Goal: Find specific page/section: Find specific page/section

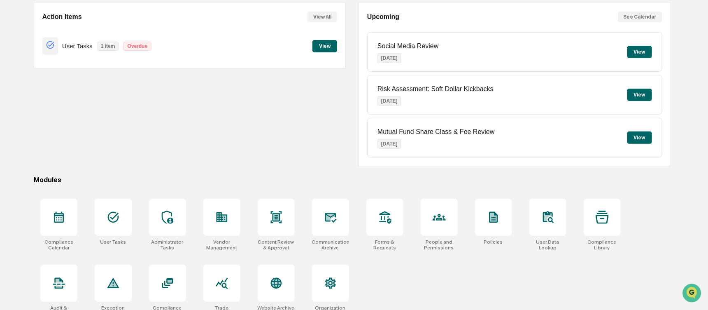
scroll to position [90, 0]
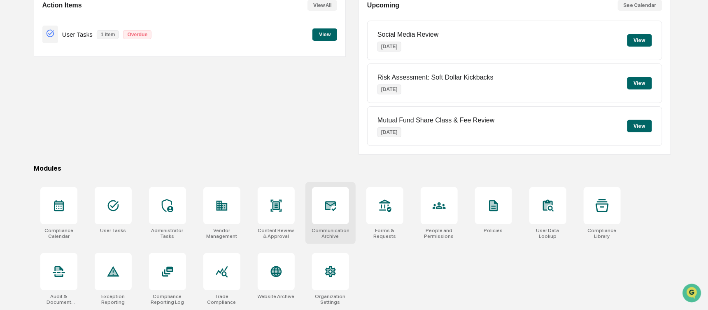
click at [326, 213] on div at bounding box center [330, 205] width 37 height 37
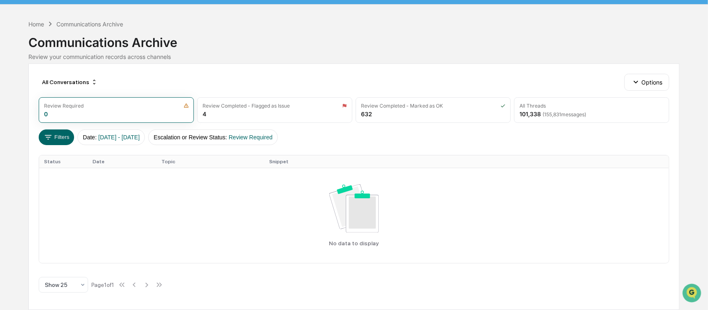
scroll to position [22, 0]
click at [98, 113] on div "Review Required 0" at bounding box center [116, 110] width 155 height 26
click at [77, 285] on div "Show 25" at bounding box center [60, 285] width 39 height 12
click at [70, 266] on div "Show 100" at bounding box center [63, 263] width 49 height 16
click at [56, 137] on button "Filters" at bounding box center [57, 137] width 36 height 16
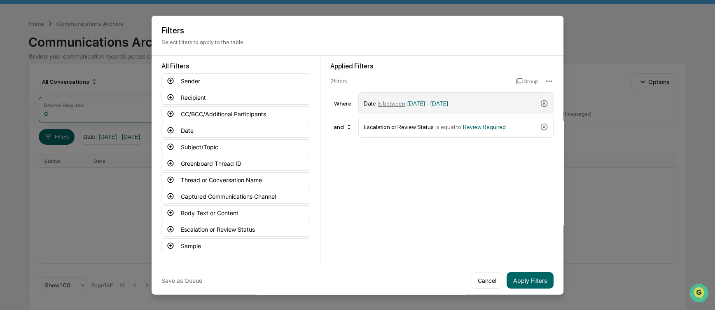
click at [382, 104] on span "is between" at bounding box center [391, 103] width 28 height 7
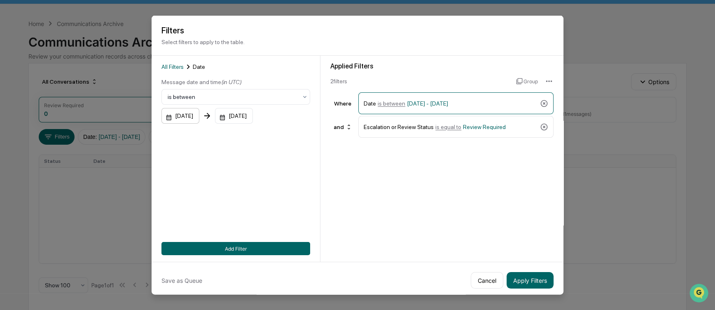
click at [191, 115] on div "[DATE]" at bounding box center [180, 116] width 38 height 16
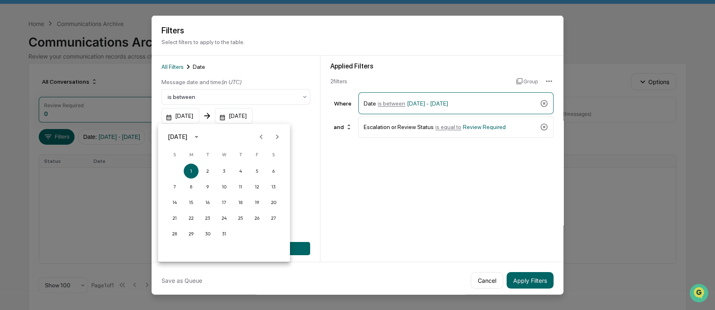
click at [278, 135] on icon "Next month" at bounding box center [277, 136] width 9 height 9
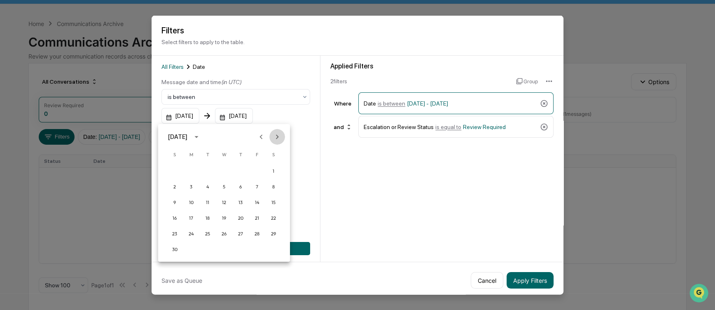
click at [278, 135] on icon "Next month" at bounding box center [277, 136] width 9 height 9
click at [236, 170] on button "1" at bounding box center [240, 170] width 15 height 15
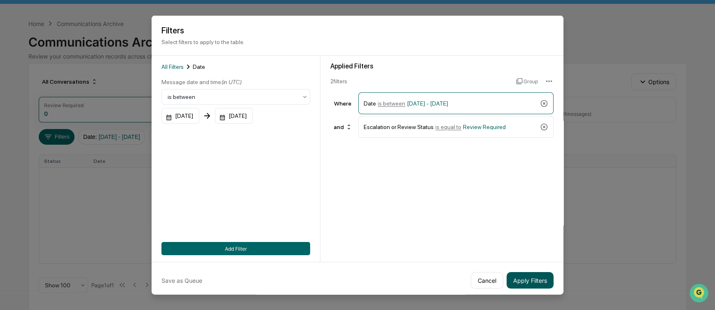
click at [525, 279] on button "Apply Filters" at bounding box center [529, 280] width 47 height 16
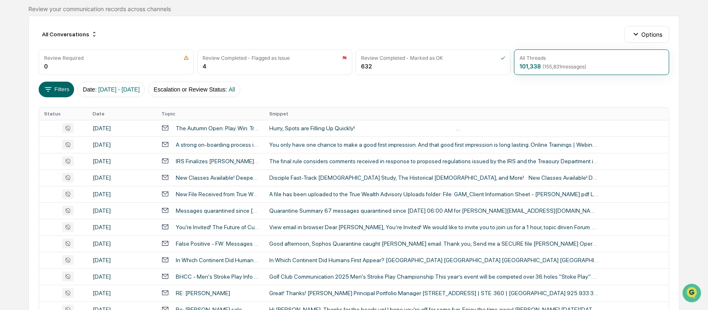
scroll to position [90, 0]
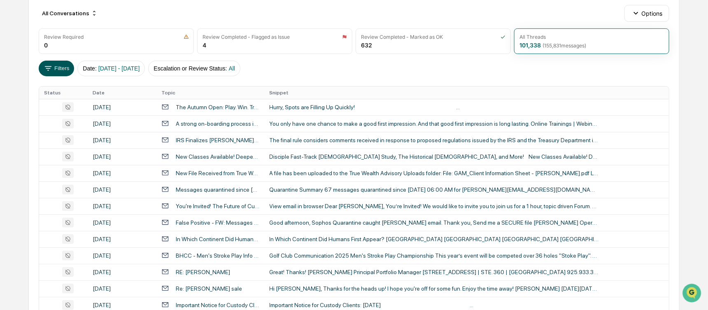
click at [60, 71] on button "Filters" at bounding box center [57, 69] width 36 height 16
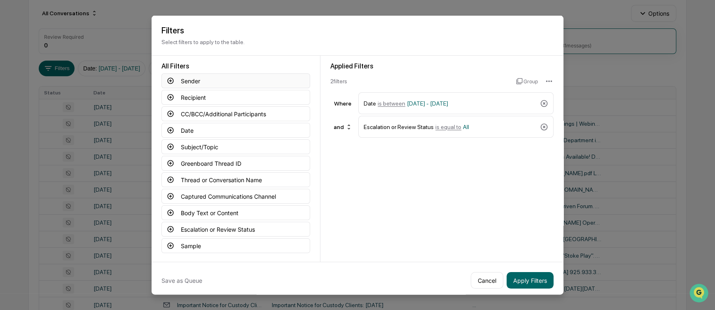
click at [167, 82] on icon at bounding box center [170, 80] width 7 height 7
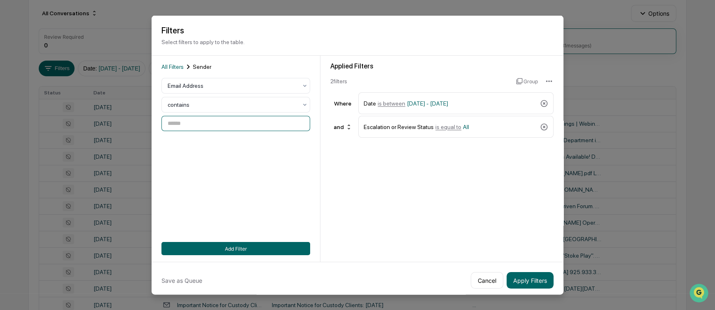
click at [184, 123] on input at bounding box center [235, 123] width 149 height 15
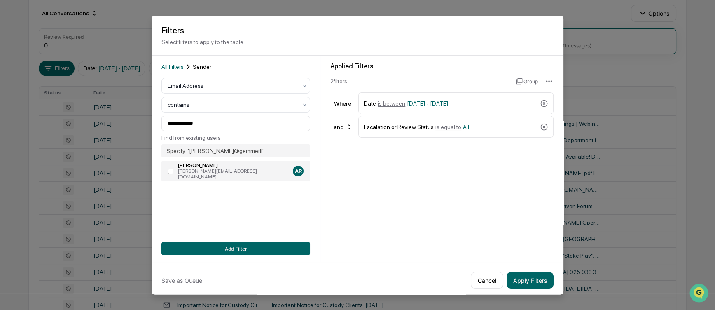
click at [193, 170] on div "ann@gemmerllc.com" at bounding box center [234, 174] width 112 height 12
type input "**********"
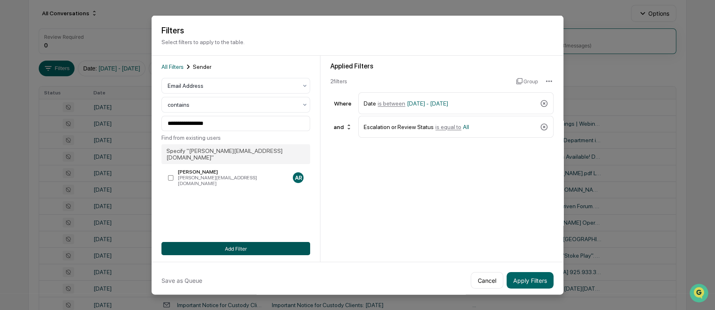
click at [217, 247] on button "Add Filter" at bounding box center [235, 248] width 149 height 13
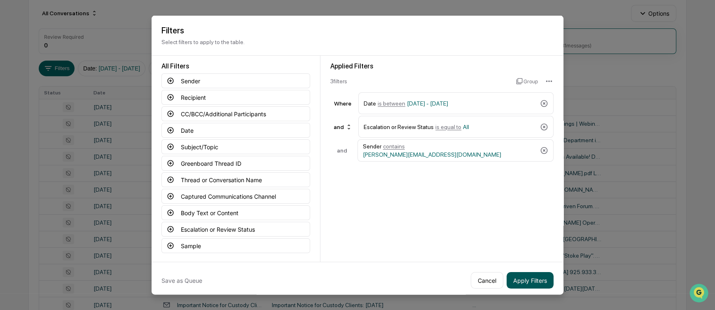
click at [535, 284] on button "Apply Filters" at bounding box center [529, 280] width 47 height 16
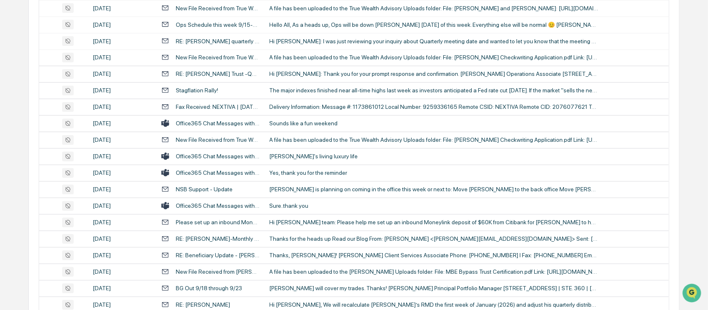
scroll to position [778, 0]
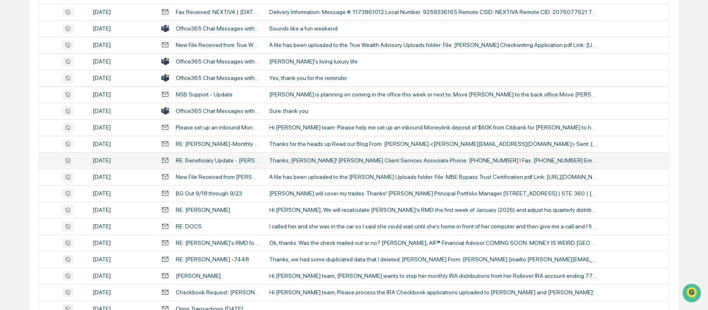
click at [524, 159] on div "Thanks, Ann! Sarah A. LaSalle Client Services Associate Phone: 925-934-9076 I F…" at bounding box center [434, 160] width 329 height 7
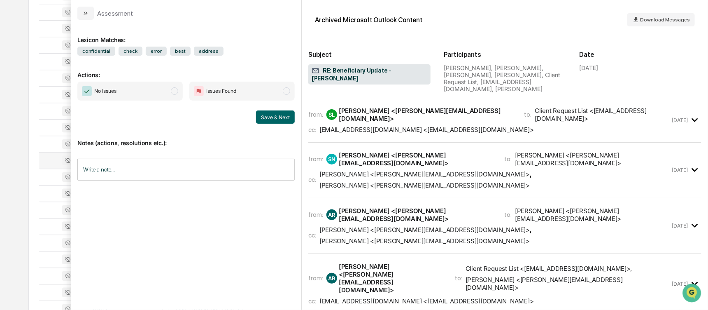
click at [26, 63] on div "Calendar Manage Tasks Reviews Approval Management Company People, Data, Setting…" at bounding box center [354, 163] width 708 height 1882
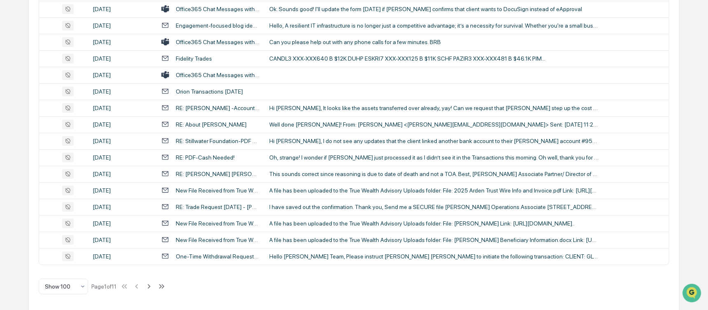
scroll to position [111, 0]
